Goal: Information Seeking & Learning: Find specific fact

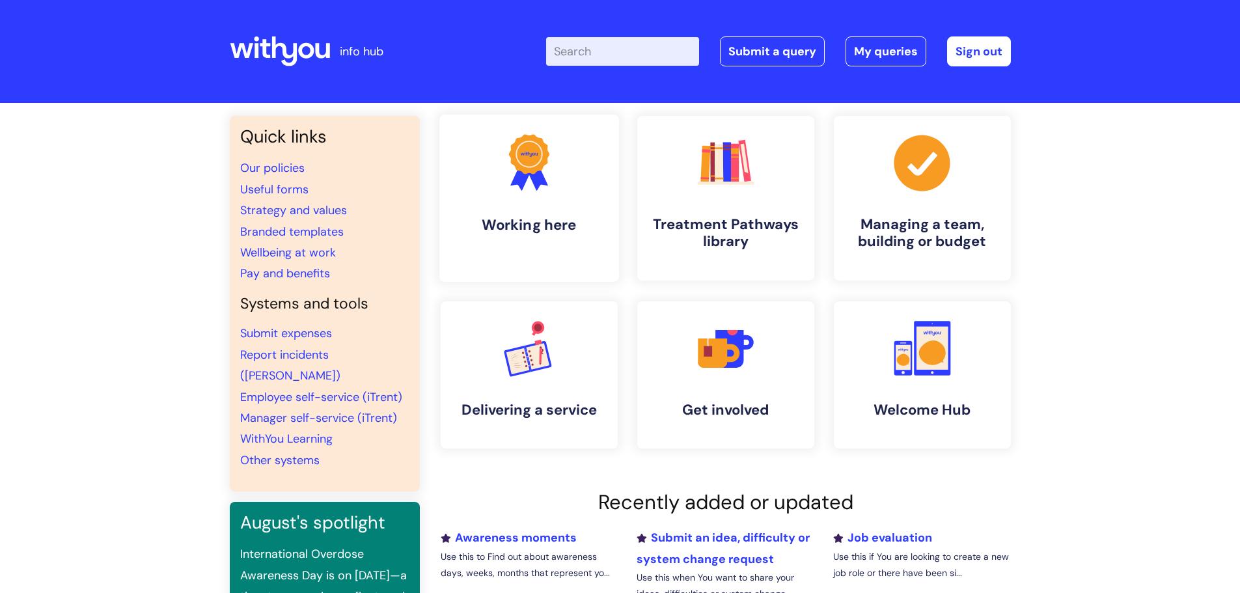
click at [574, 199] on link ".cls-1{fill:#f89b22;}.cls-1,.cls-2,.cls-3{stroke-width:0px;}.cls-2{fill:#2d3cff…" at bounding box center [529, 198] width 180 height 167
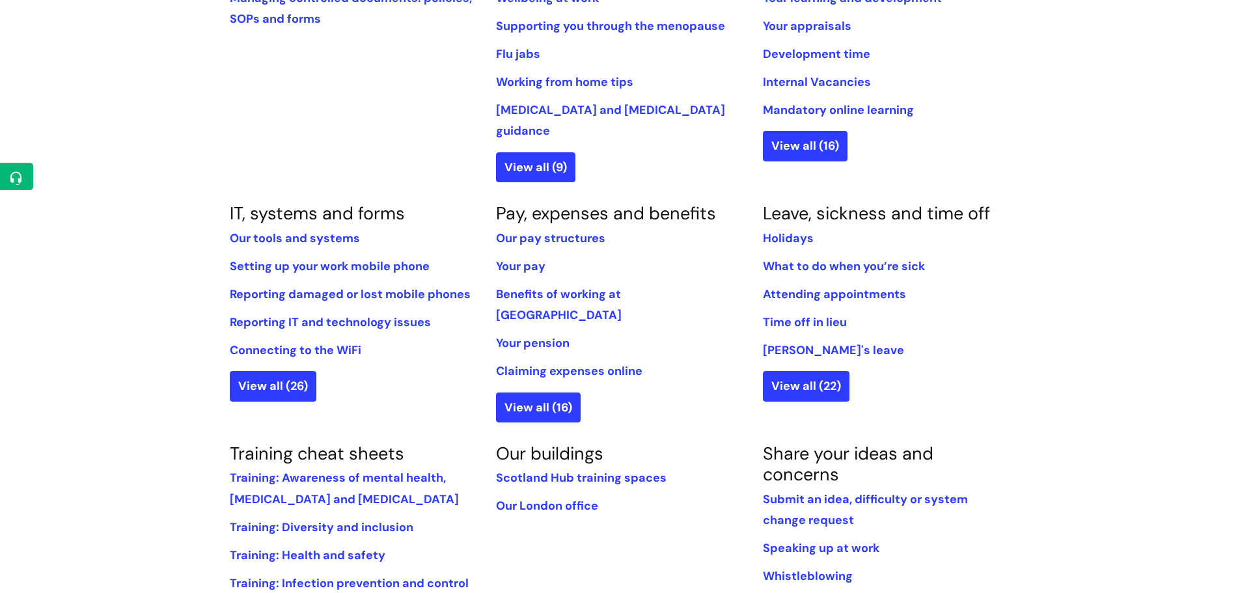
scroll to position [624, 0]
click at [835, 83] on link "Internal Vacancies" at bounding box center [817, 82] width 108 height 16
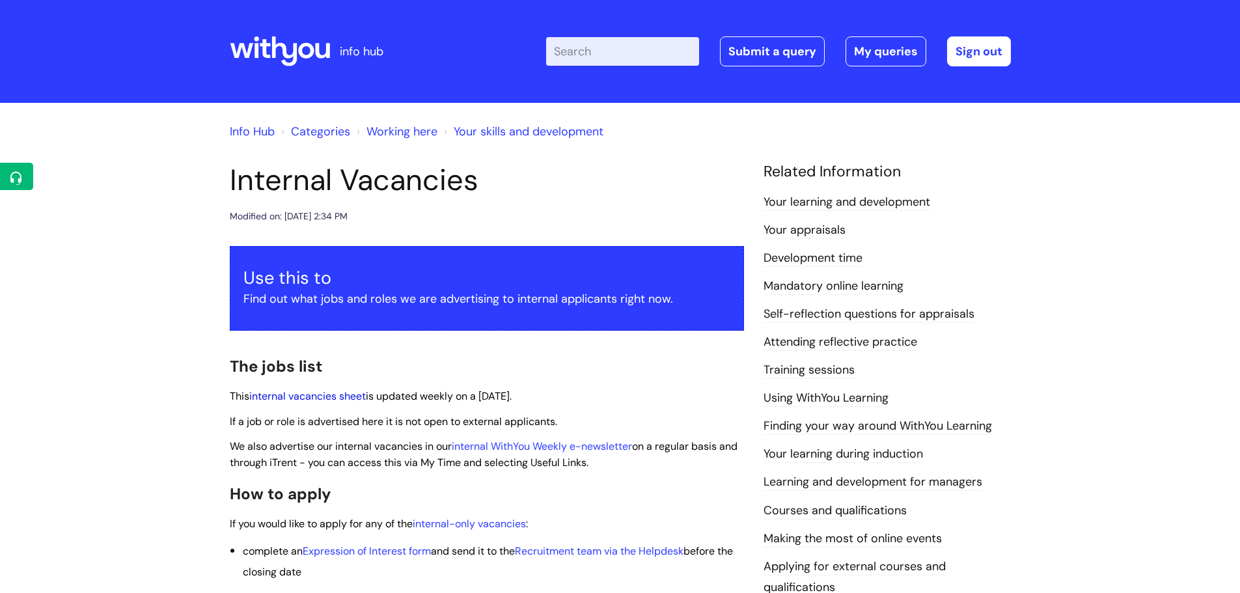
click at [302, 392] on link "internal vacancies sheet" at bounding box center [307, 396] width 117 height 14
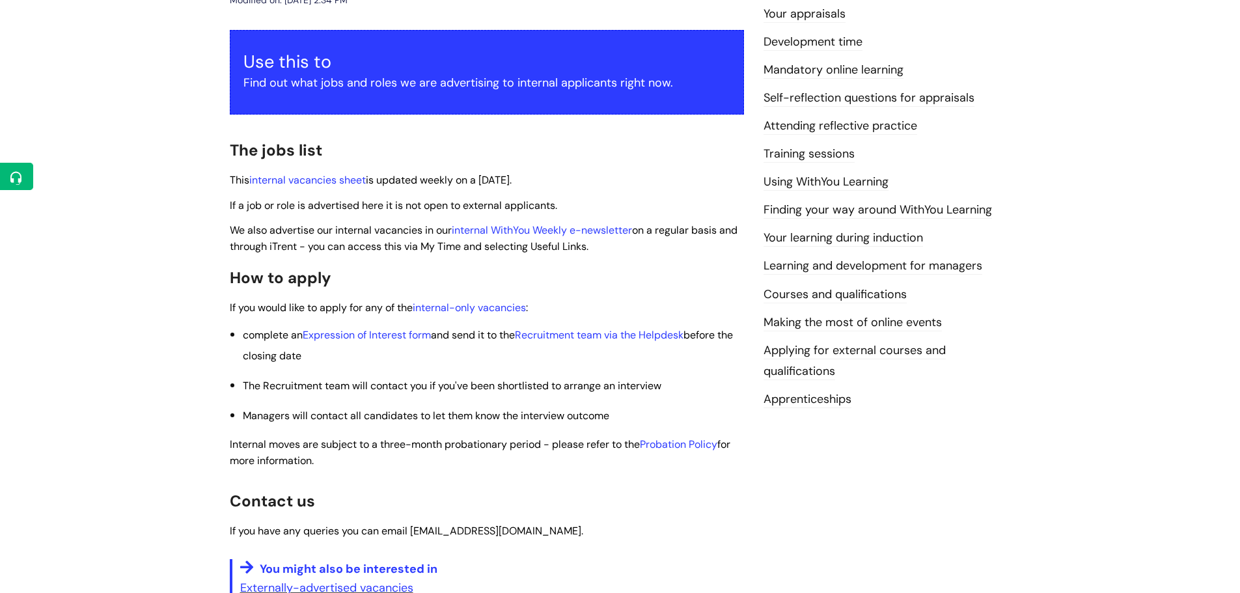
scroll to position [436, 0]
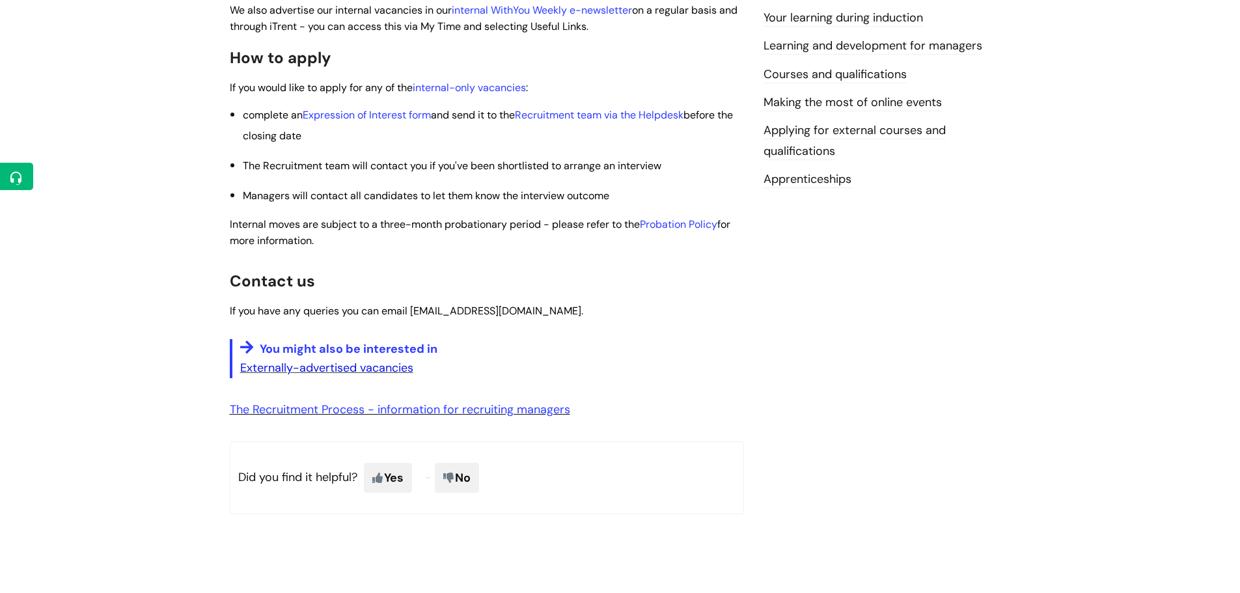
click at [354, 368] on link "Externally-advertised vacancies" at bounding box center [326, 368] width 173 height 16
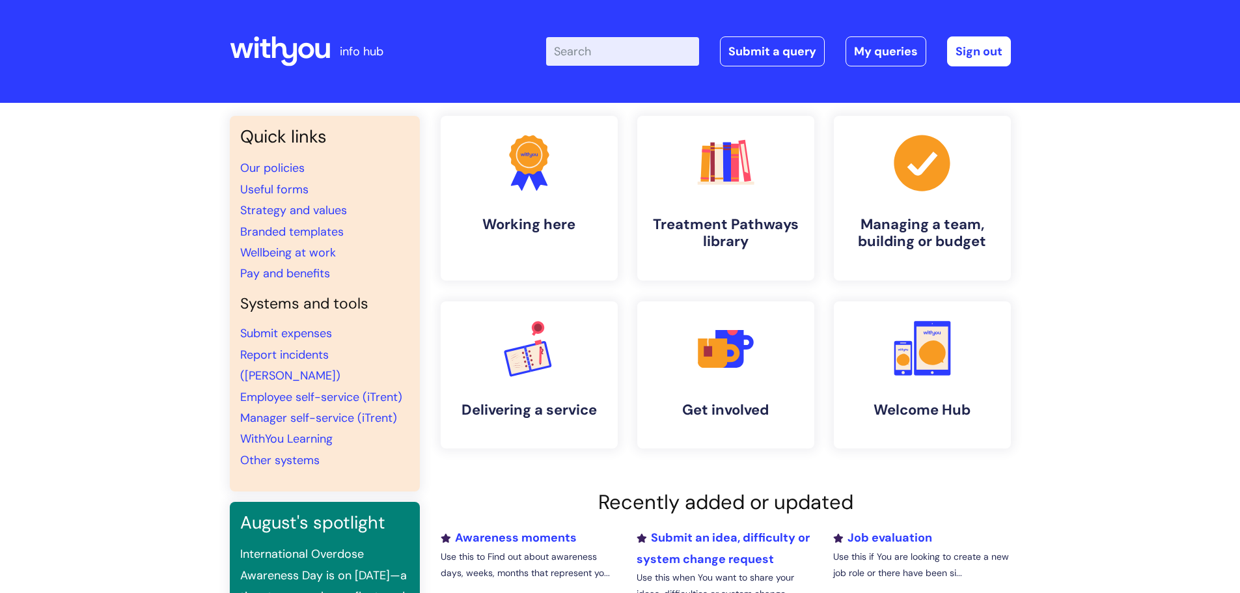
click at [598, 45] on input "Enter your search term here..." at bounding box center [622, 51] width 153 height 29
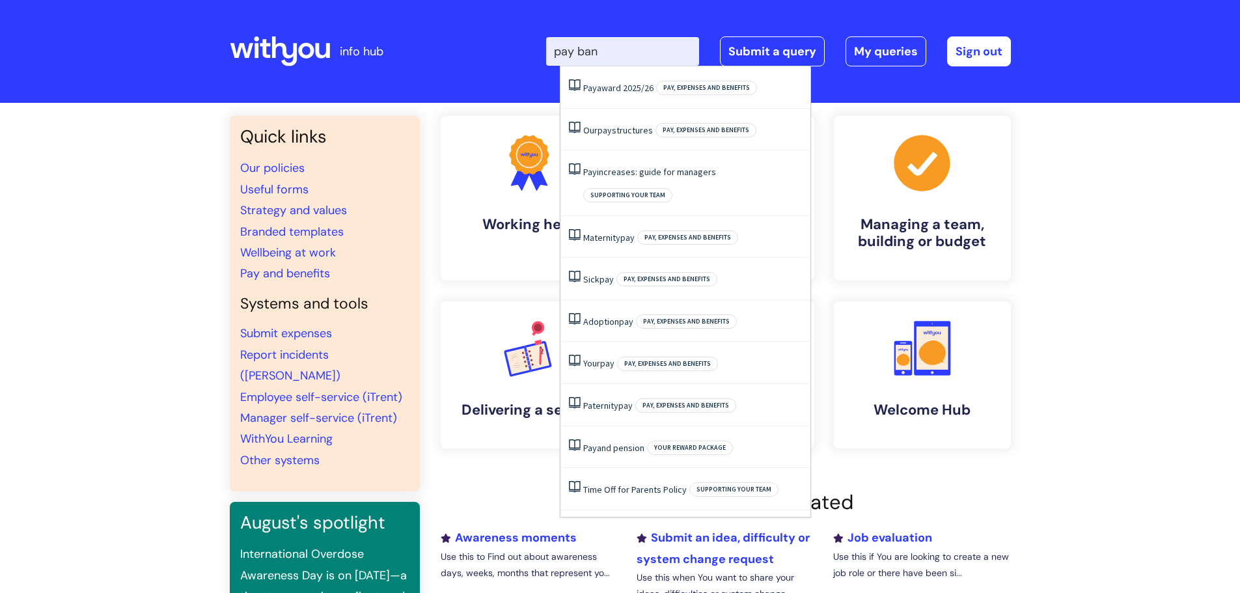
type input "pay band"
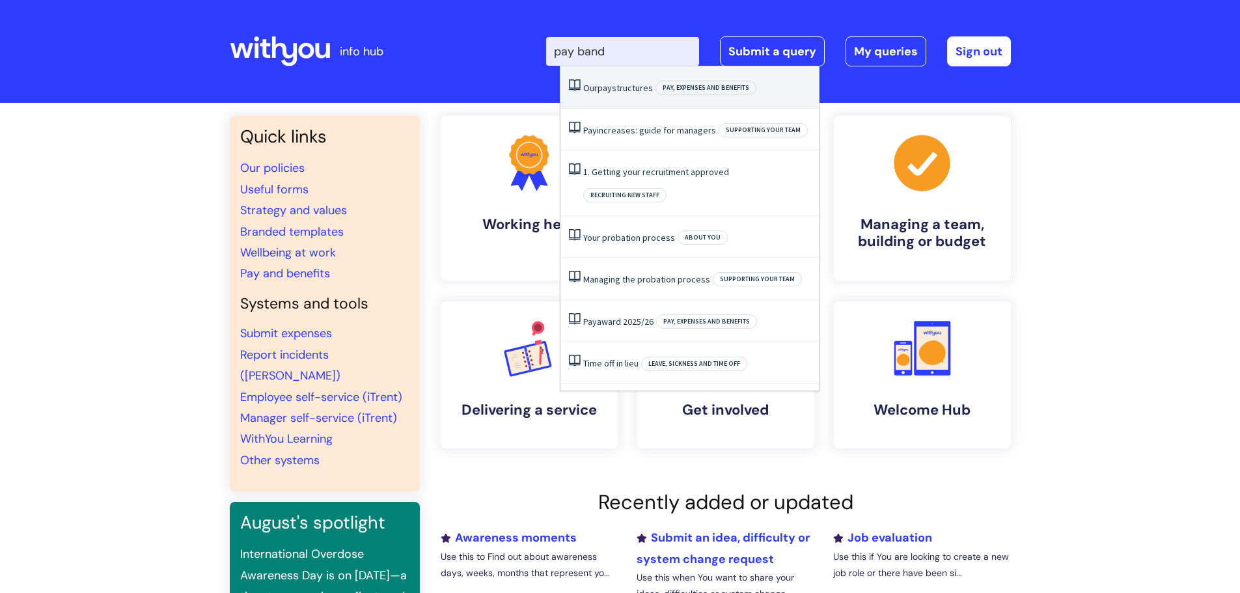
click at [624, 90] on link "Our pay structures" at bounding box center [618, 88] width 70 height 12
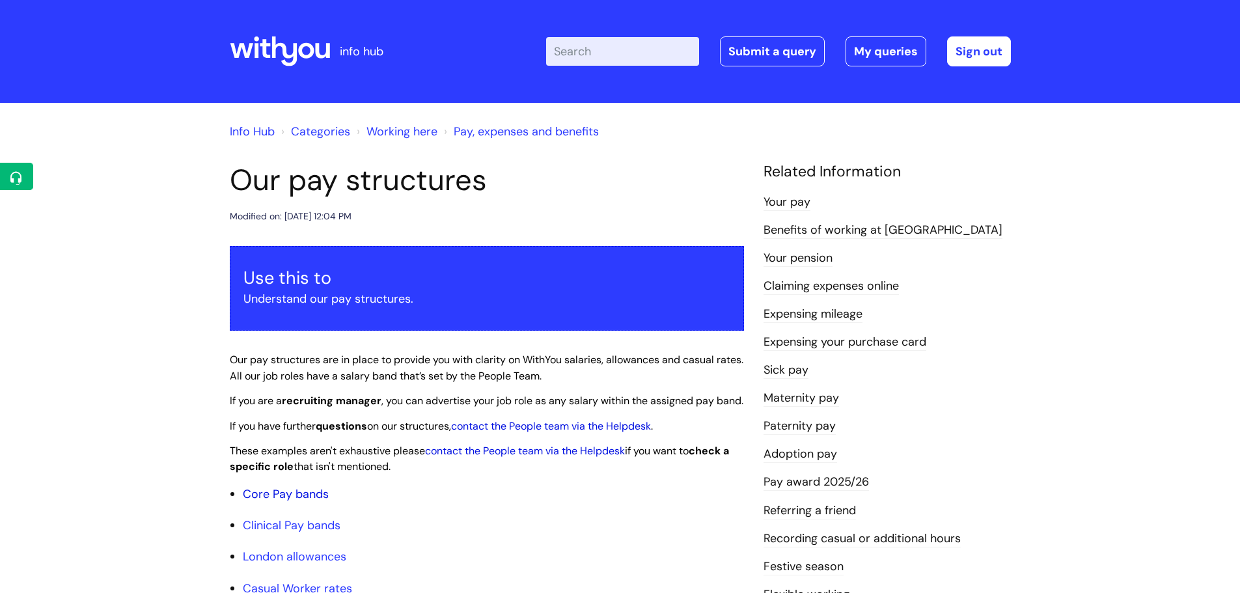
click at [277, 502] on link "Core Pay bands" at bounding box center [286, 494] width 86 height 16
